Goal: Information Seeking & Learning: Learn about a topic

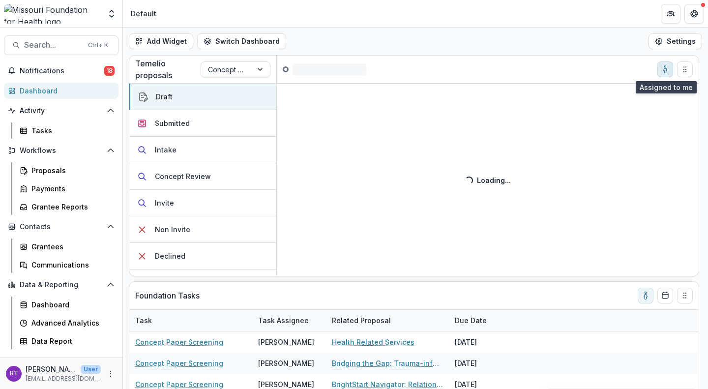
click at [664, 73] on icon "toggle-assigned-to-me" at bounding box center [665, 69] width 8 height 8
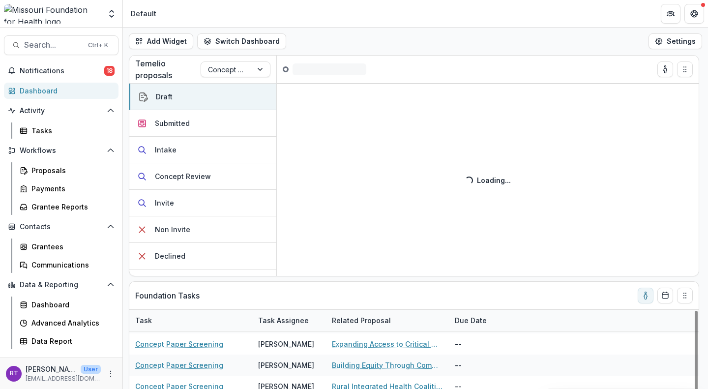
scroll to position [210, 0]
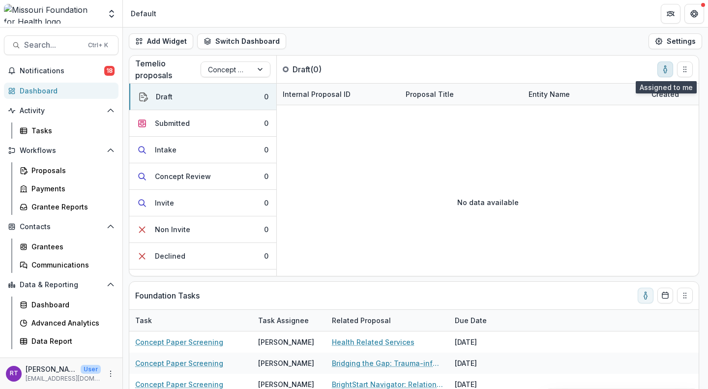
click at [665, 66] on circle "toggle-assigned-to-me" at bounding box center [664, 66] width 1 height 1
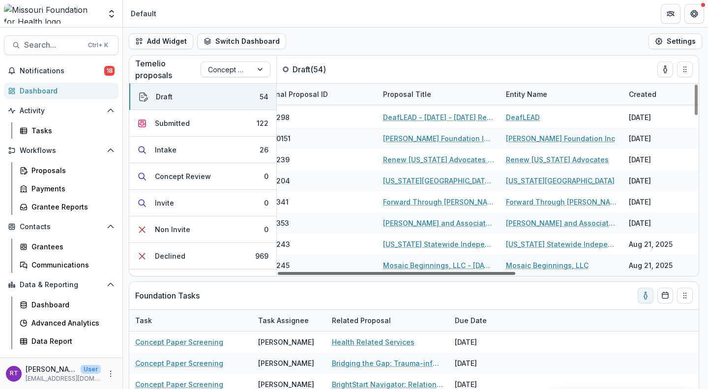
scroll to position [971, 24]
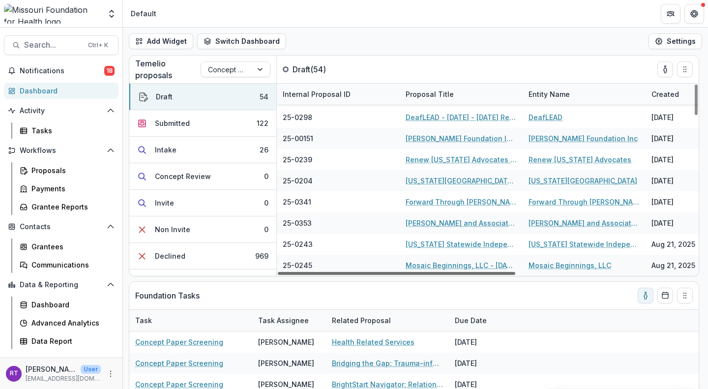
drag, startPoint x: 505, startPoint y: 275, endPoint x: 498, endPoint y: 272, distance: 7.3
click at [498, 272] on div at bounding box center [396, 273] width 237 height 3
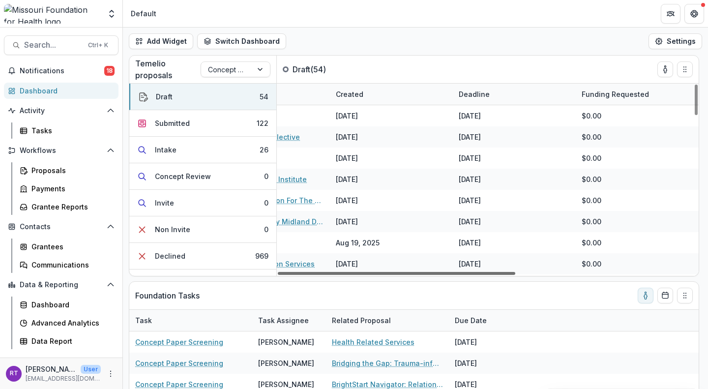
scroll to position [0, 0]
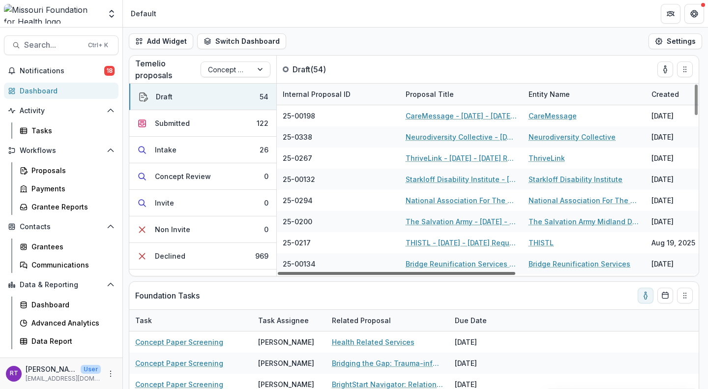
drag, startPoint x: 501, startPoint y: 273, endPoint x: 477, endPoint y: 137, distance: 138.3
click at [477, 272] on div at bounding box center [396, 273] width 237 height 3
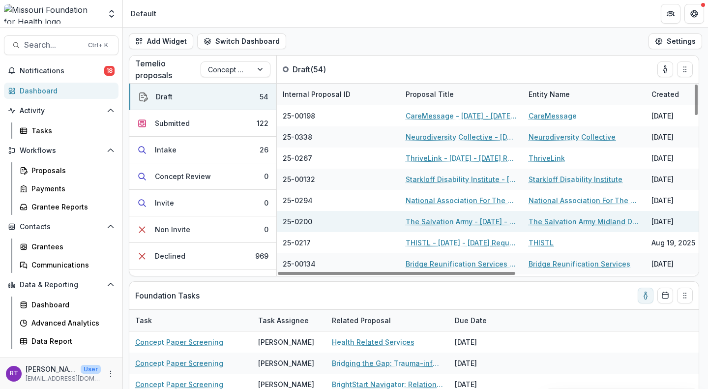
click at [594, 223] on link "The Salvation Army Midland Division" at bounding box center [583, 221] width 111 height 10
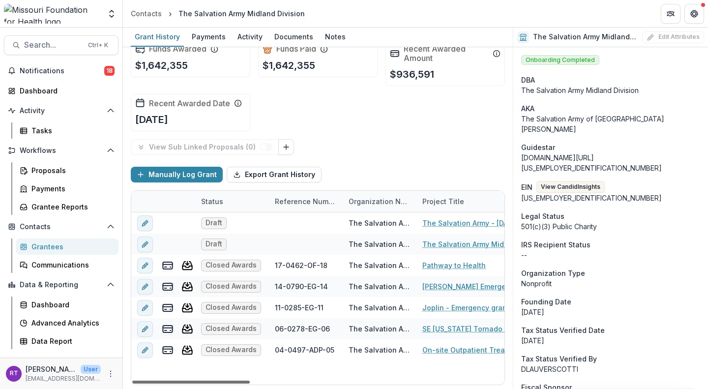
drag, startPoint x: 244, startPoint y: 380, endPoint x: 217, endPoint y: 365, distance: 30.6
click at [217, 381] on div at bounding box center [190, 382] width 117 height 3
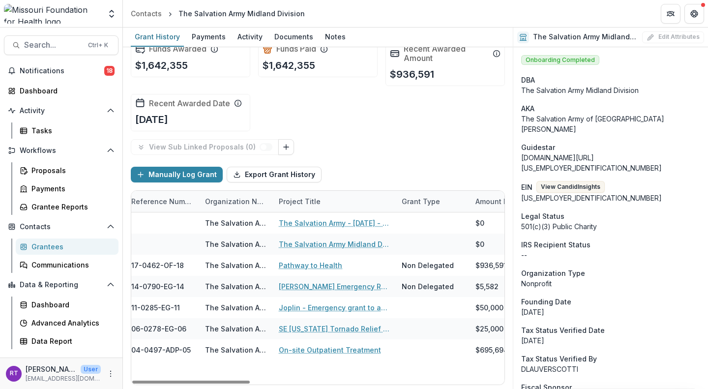
drag, startPoint x: 244, startPoint y: 381, endPoint x: 309, endPoint y: 374, distance: 65.3
click at [250, 383] on div at bounding box center [190, 382] width 117 height 3
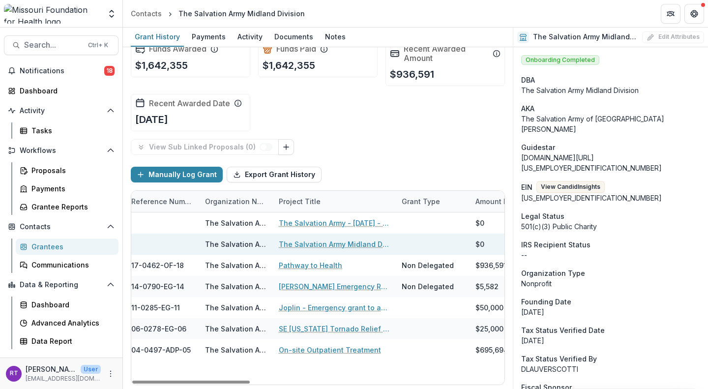
scroll to position [0, 179]
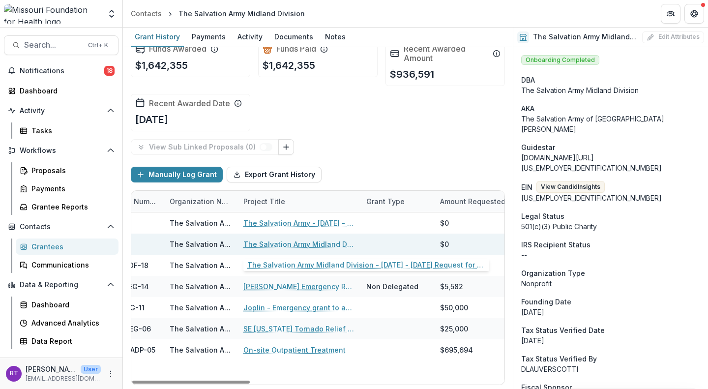
click at [323, 241] on link "The Salvation Army Midland Division - 2025 - 2025 Request for Concept Papers" at bounding box center [298, 244] width 111 height 10
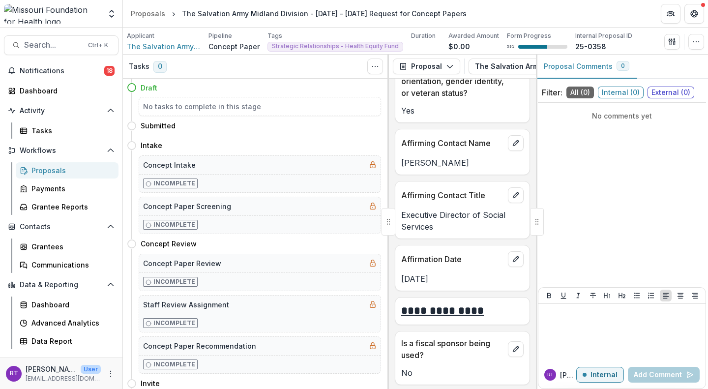
scroll to position [2066, 0]
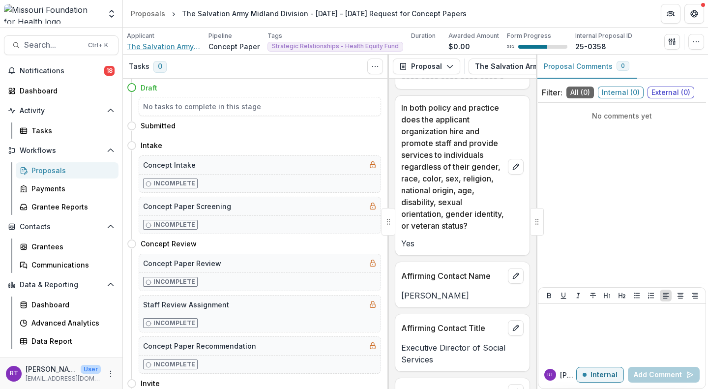
click at [172, 48] on span "The Salvation Army Midland Division" at bounding box center [164, 46] width 74 height 10
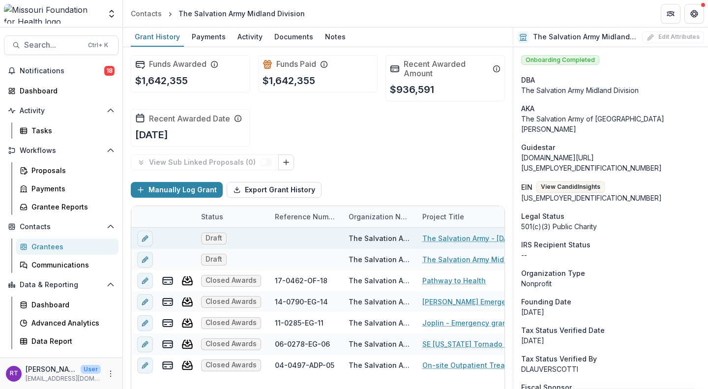
click at [469, 241] on link "The Salvation Army - 2025 - 2025 Request for Concept Papers" at bounding box center [477, 238] width 111 height 10
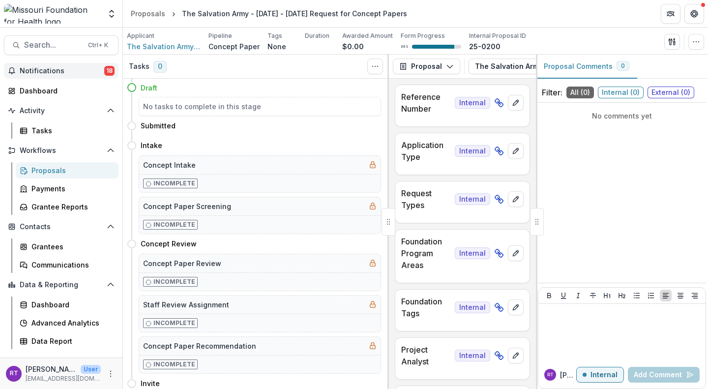
click at [33, 73] on span "Notifications" at bounding box center [62, 71] width 85 height 8
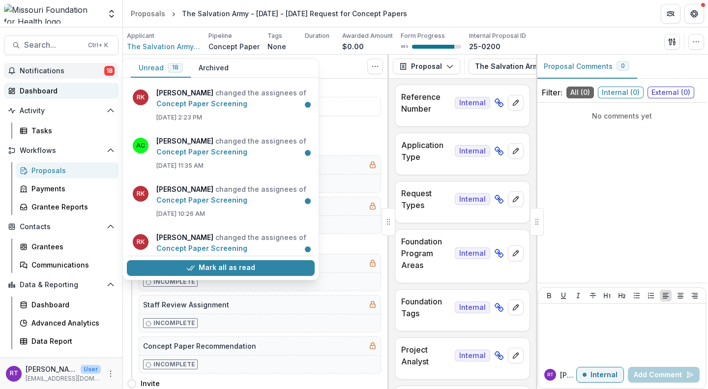
click at [50, 96] on link "Dashboard" at bounding box center [61, 91] width 115 height 16
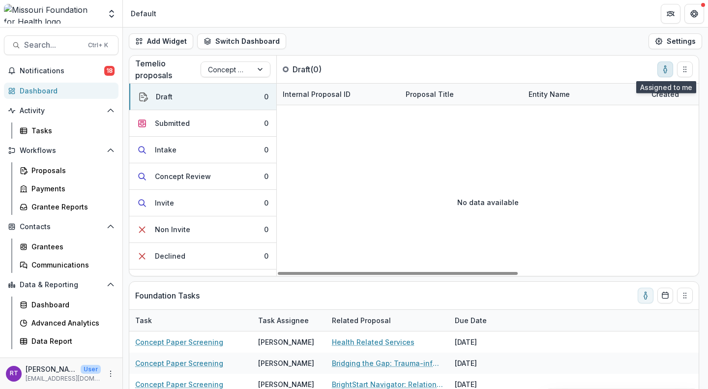
click at [661, 74] on button "toggle-assigned-to-me" at bounding box center [665, 69] width 16 height 16
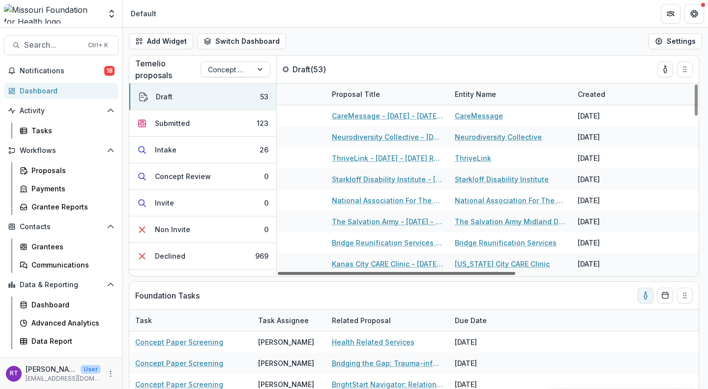
scroll to position [0, 74]
drag, startPoint x: 503, startPoint y: 274, endPoint x: 545, endPoint y: 287, distance: 43.7
click at [515, 275] on div at bounding box center [396, 273] width 237 height 3
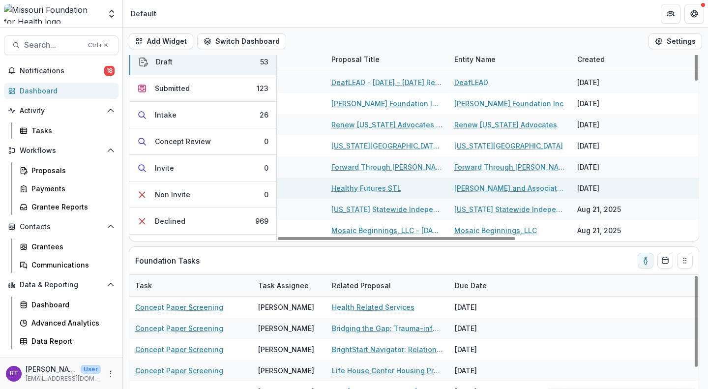
scroll to position [15, 0]
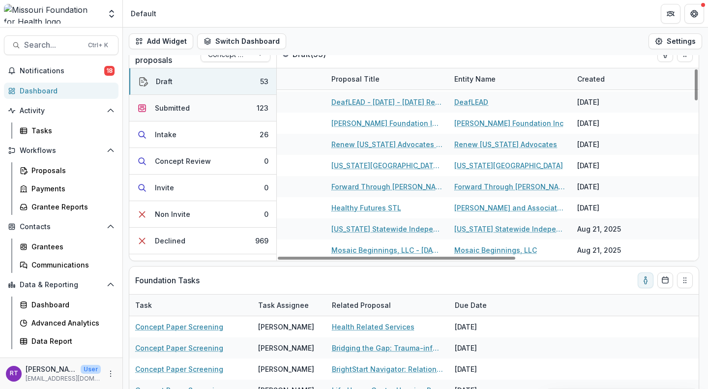
click at [210, 116] on button "Submitted 123" at bounding box center [202, 108] width 147 height 27
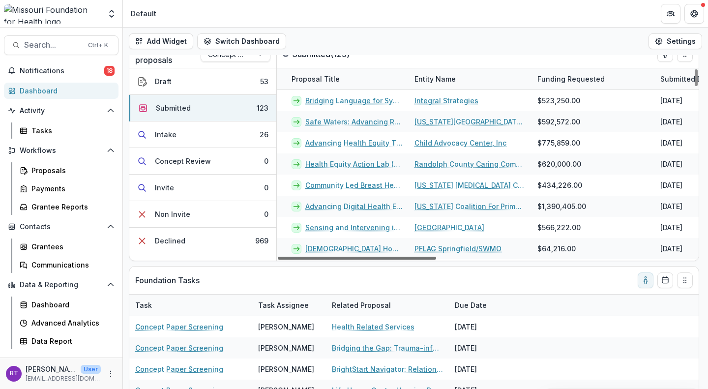
scroll to position [0, 118]
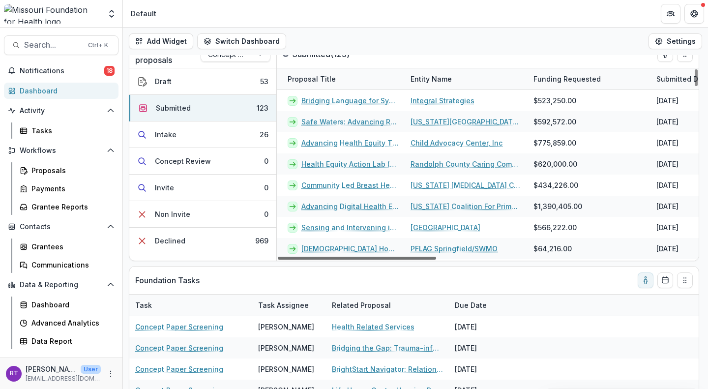
drag, startPoint x: 424, startPoint y: 256, endPoint x: 468, endPoint y: 265, distance: 45.2
click at [436, 260] on div at bounding box center [357, 258] width 158 height 3
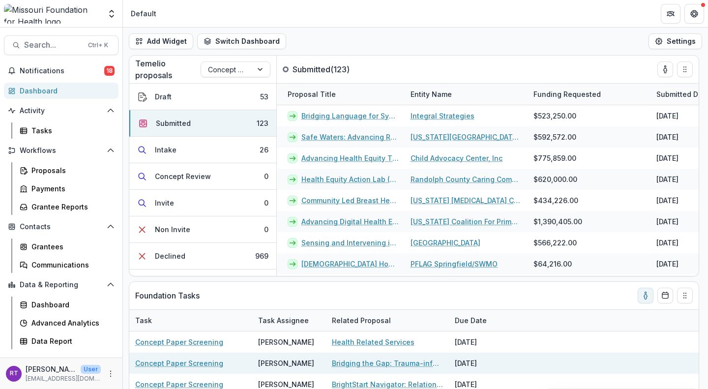
click at [684, 369] on div "Concept Paper Screening Reana Thomas Bridging the Gap: Trauma-informed Reunific…" at bounding box center [413, 362] width 569 height 21
